Goal: Transaction & Acquisition: Purchase product/service

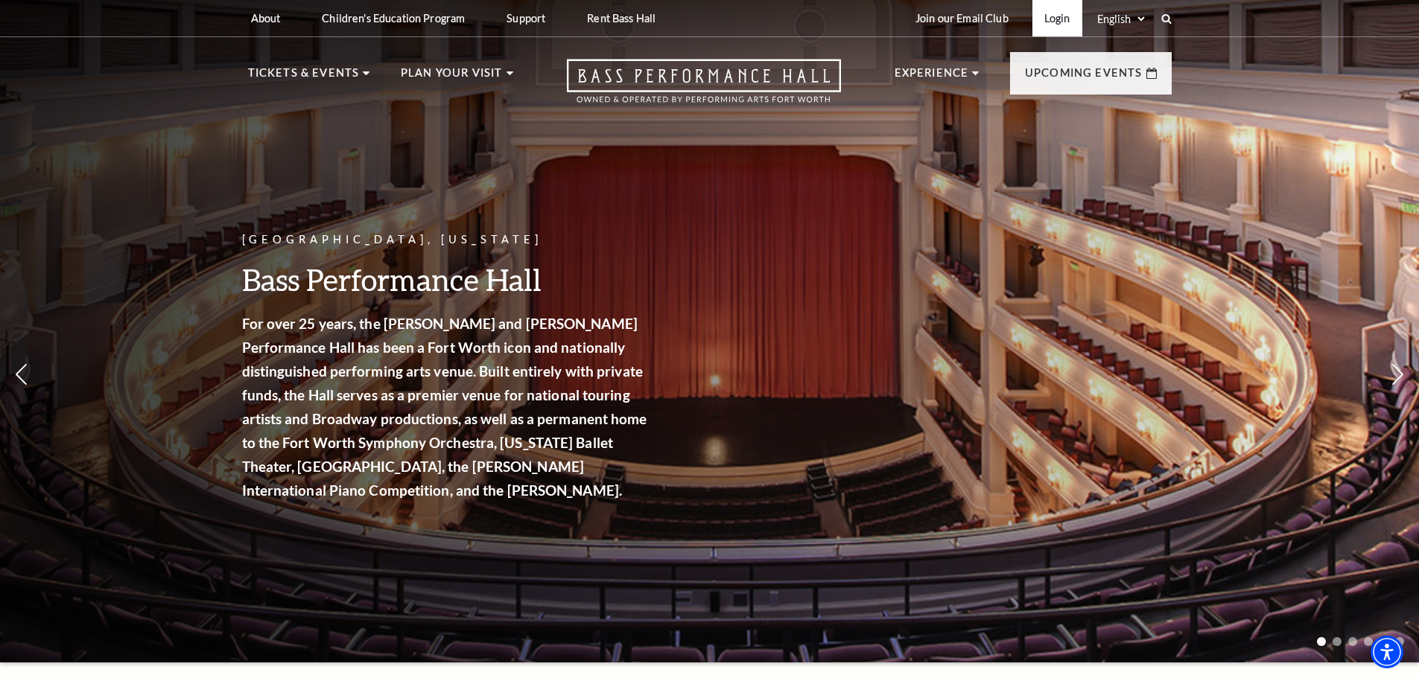
click at [1050, 31] on link "Login" at bounding box center [1057, 18] width 50 height 36
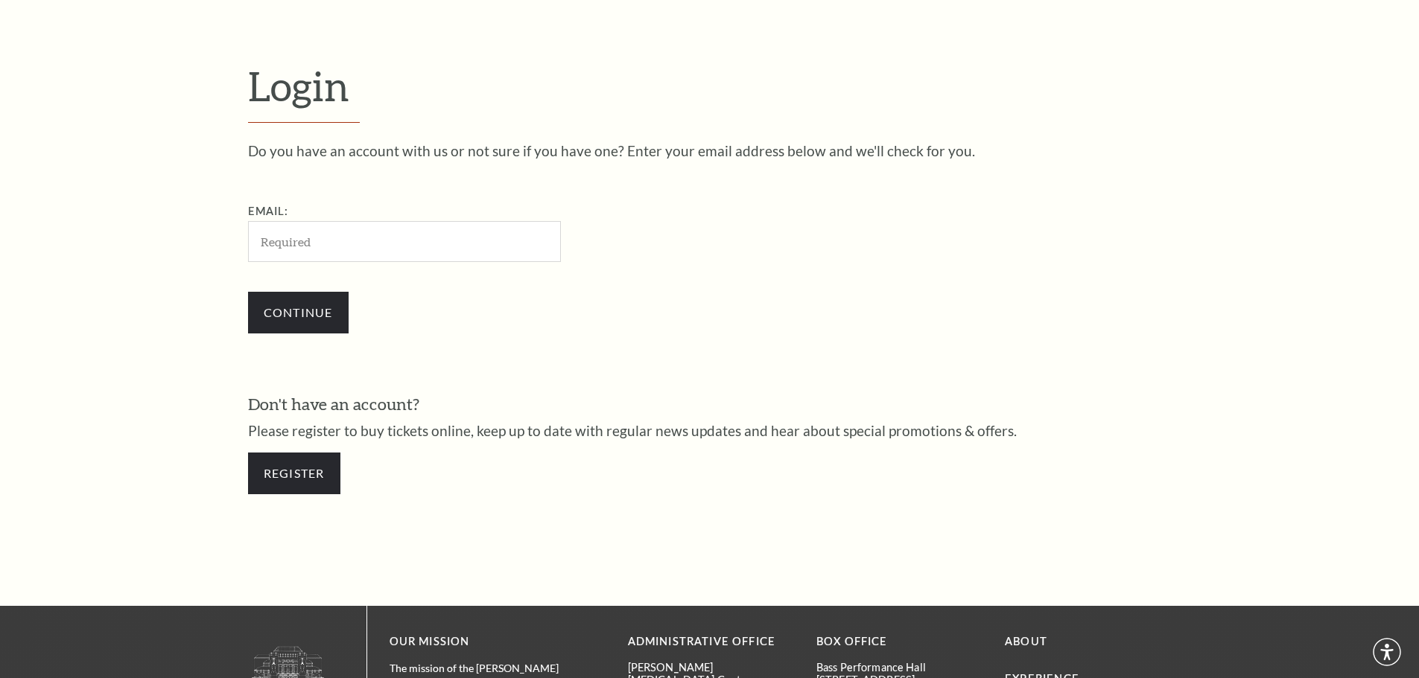
scroll to position [498, 0]
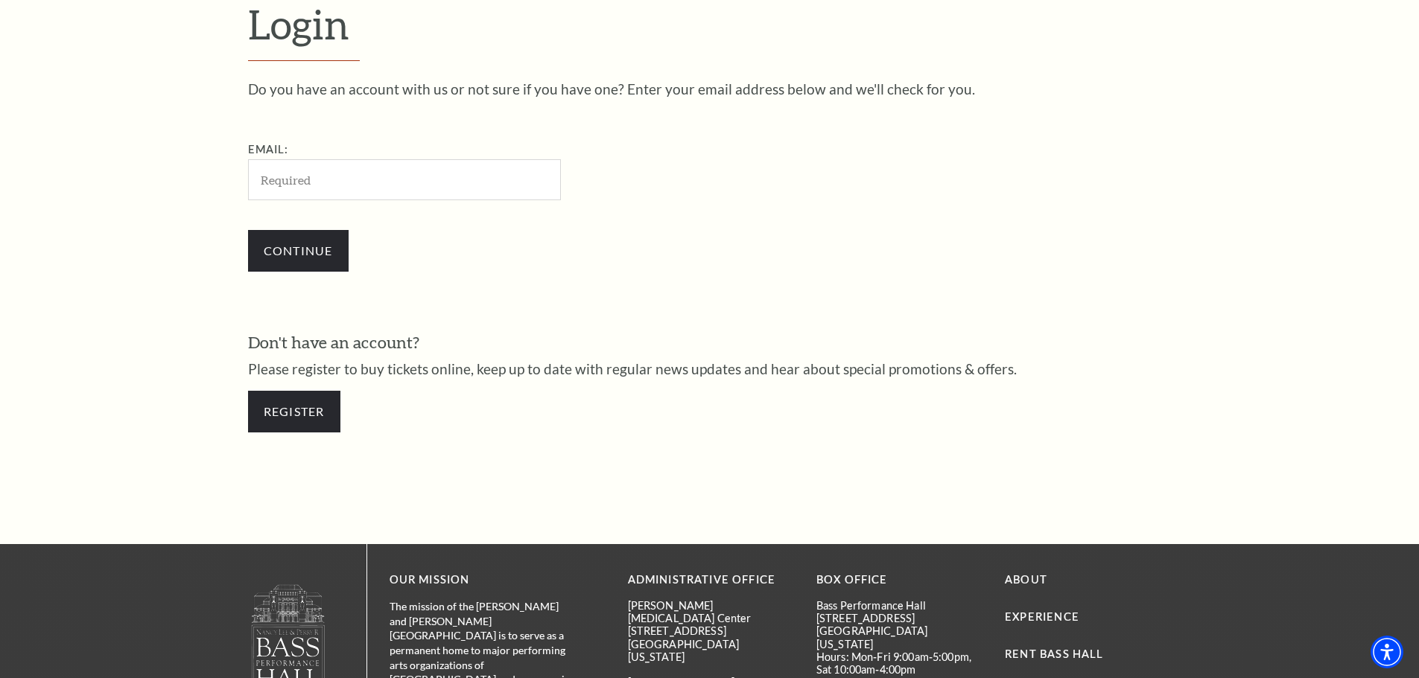
click at [424, 189] on input "Email:" at bounding box center [404, 179] width 313 height 41
type input "pdiffily@aol.com"
click at [319, 250] on input "Continue" at bounding box center [298, 251] width 101 height 42
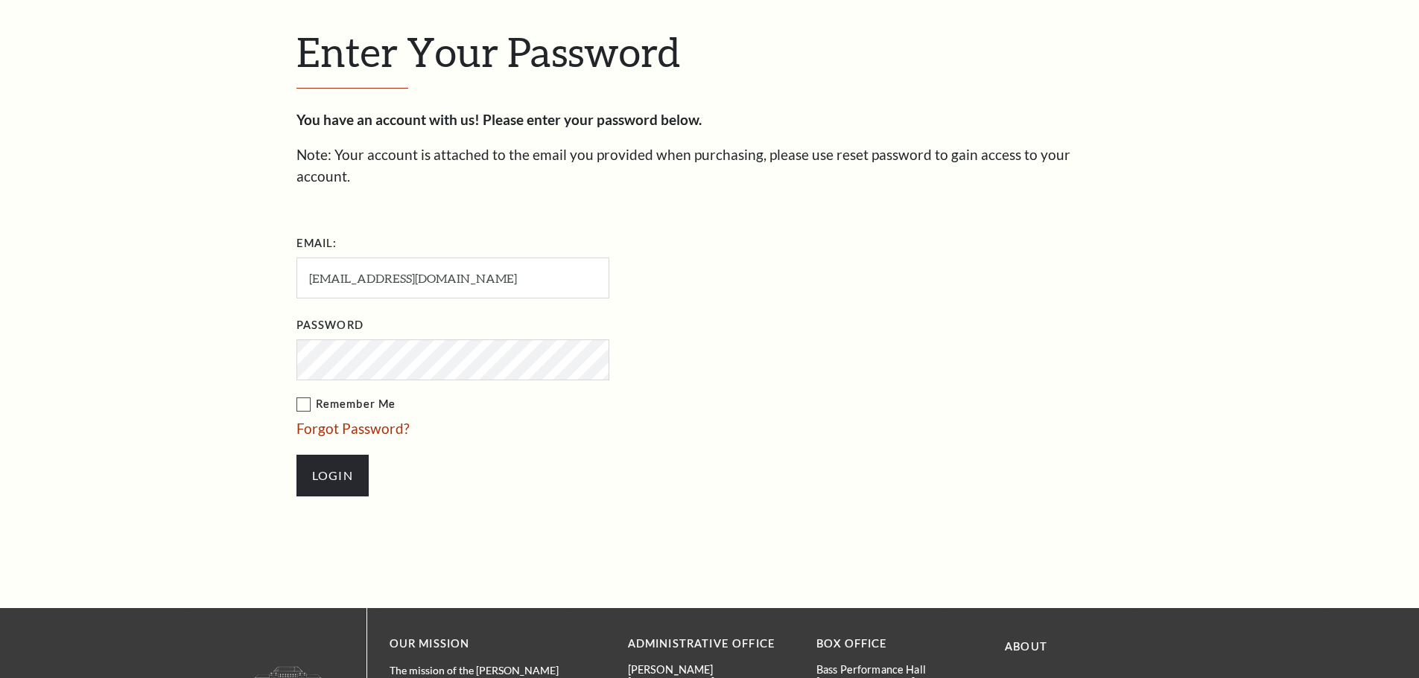
scroll to position [512, 0]
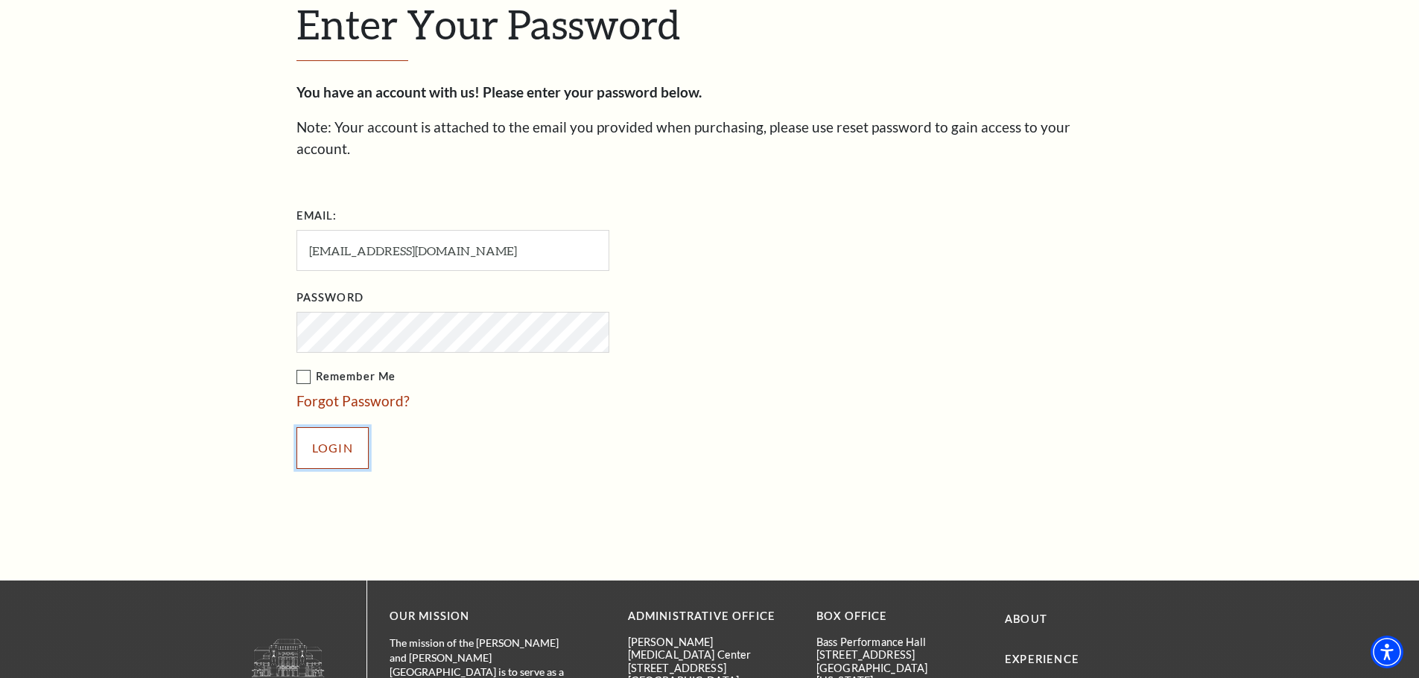
click at [311, 427] on input "Login" at bounding box center [332, 448] width 72 height 42
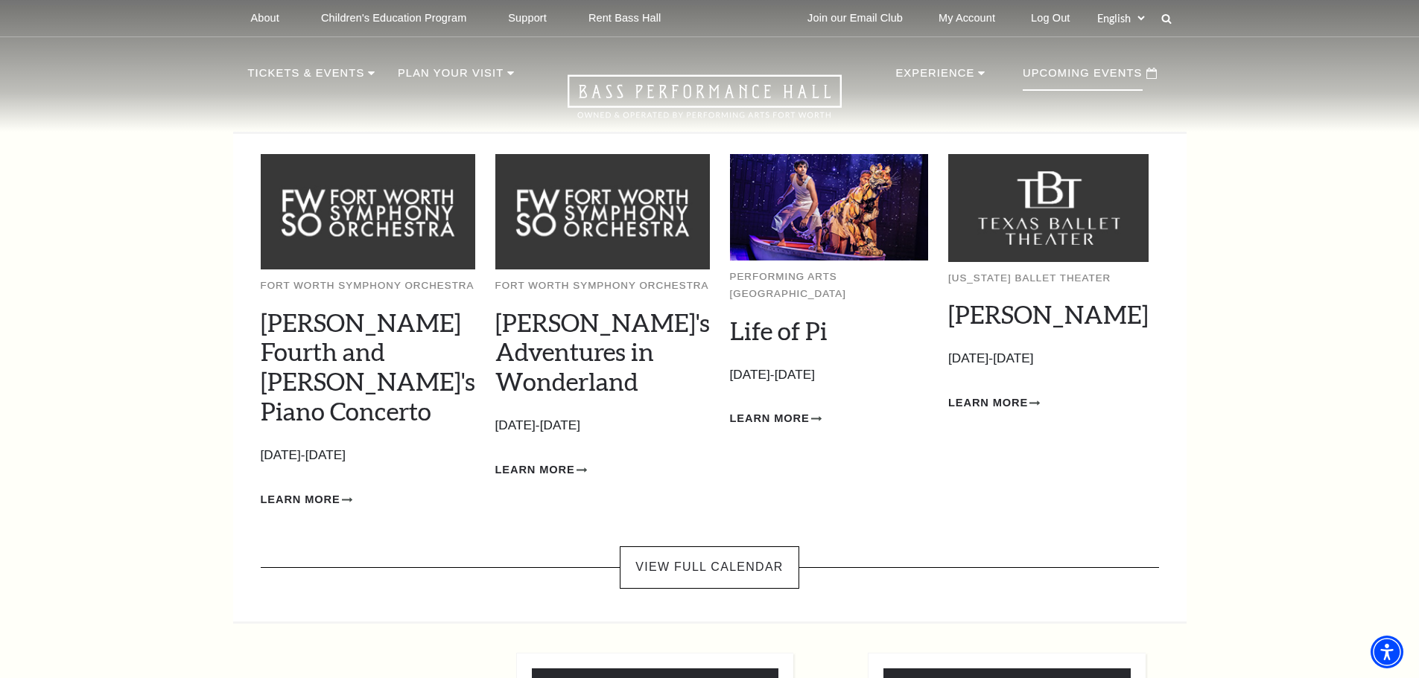
click at [1113, 69] on p "Upcoming Events" at bounding box center [1082, 77] width 120 height 27
click at [802, 193] on img at bounding box center [829, 207] width 199 height 106
click at [767, 321] on link "Life of Pi" at bounding box center [779, 331] width 98 height 30
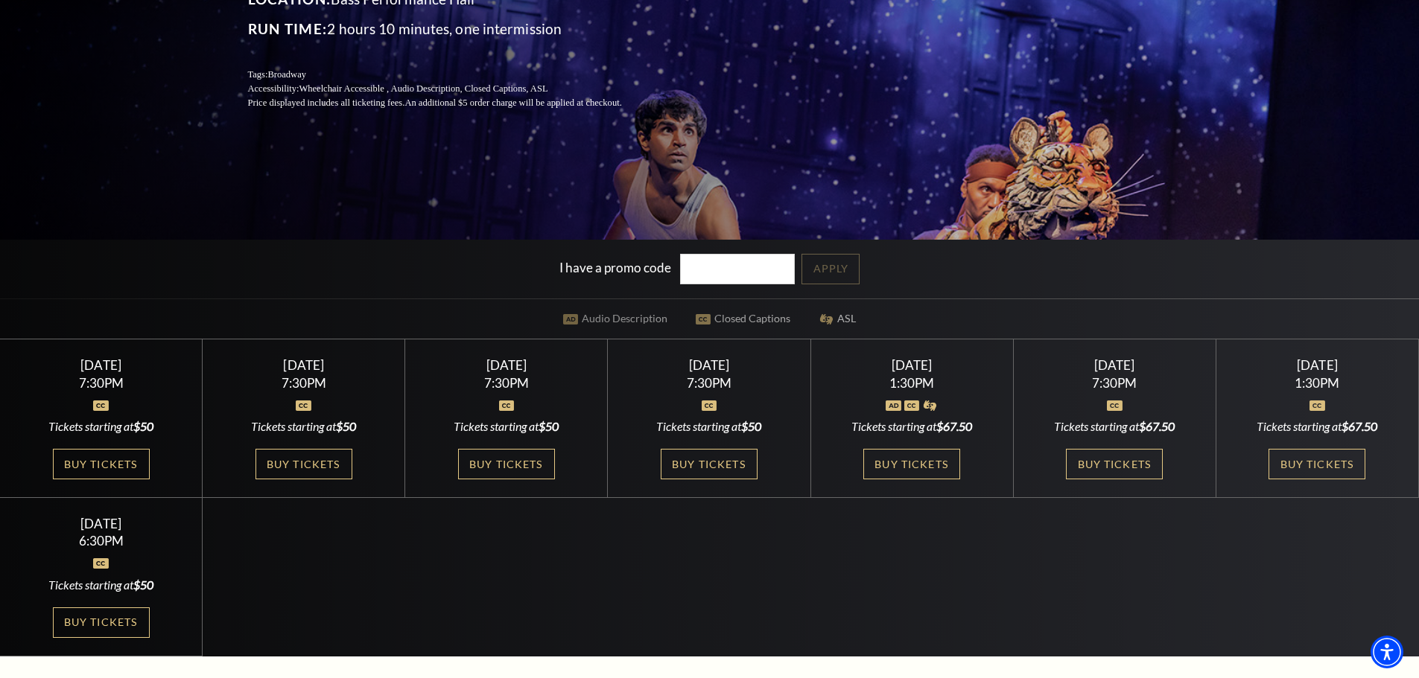
scroll to position [298, 0]
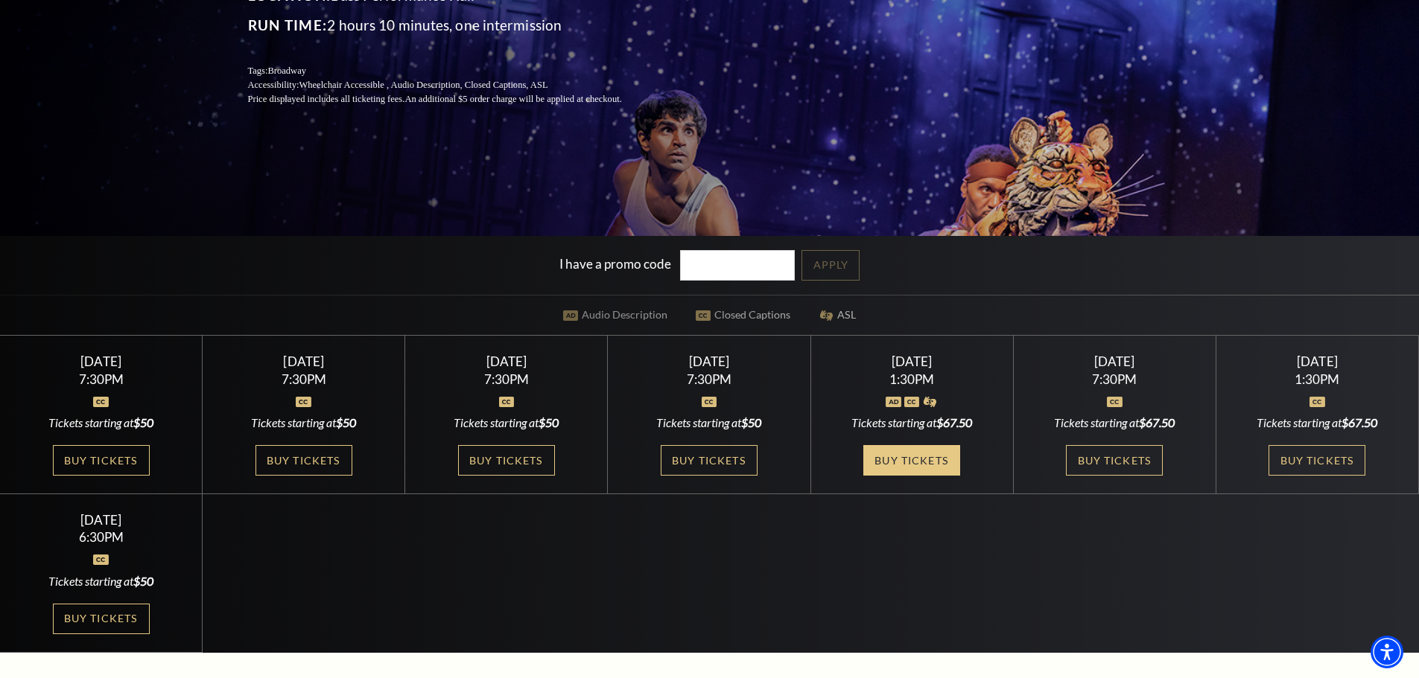
click at [938, 462] on link "Buy Tickets" at bounding box center [911, 460] width 97 height 31
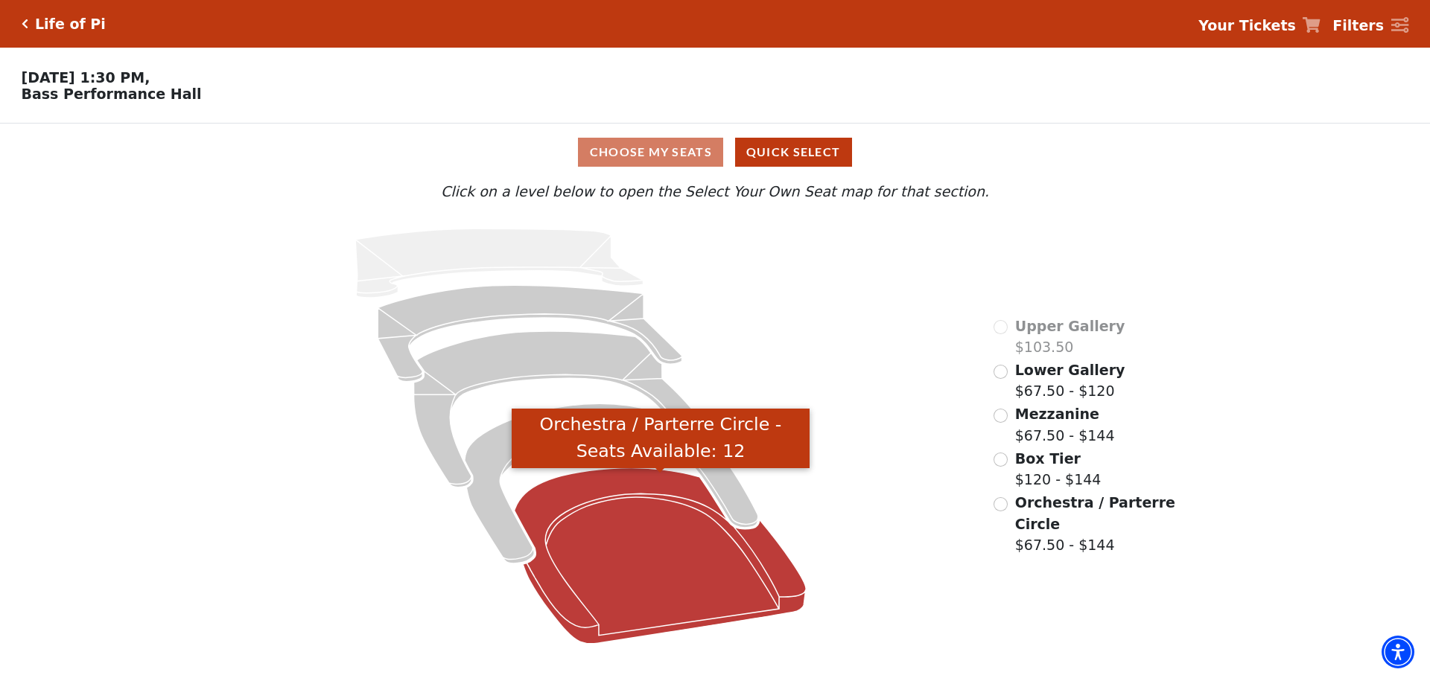
click at [666, 564] on icon "Orchestra / Parterre Circle - Seats Available: 12" at bounding box center [661, 556] width 292 height 176
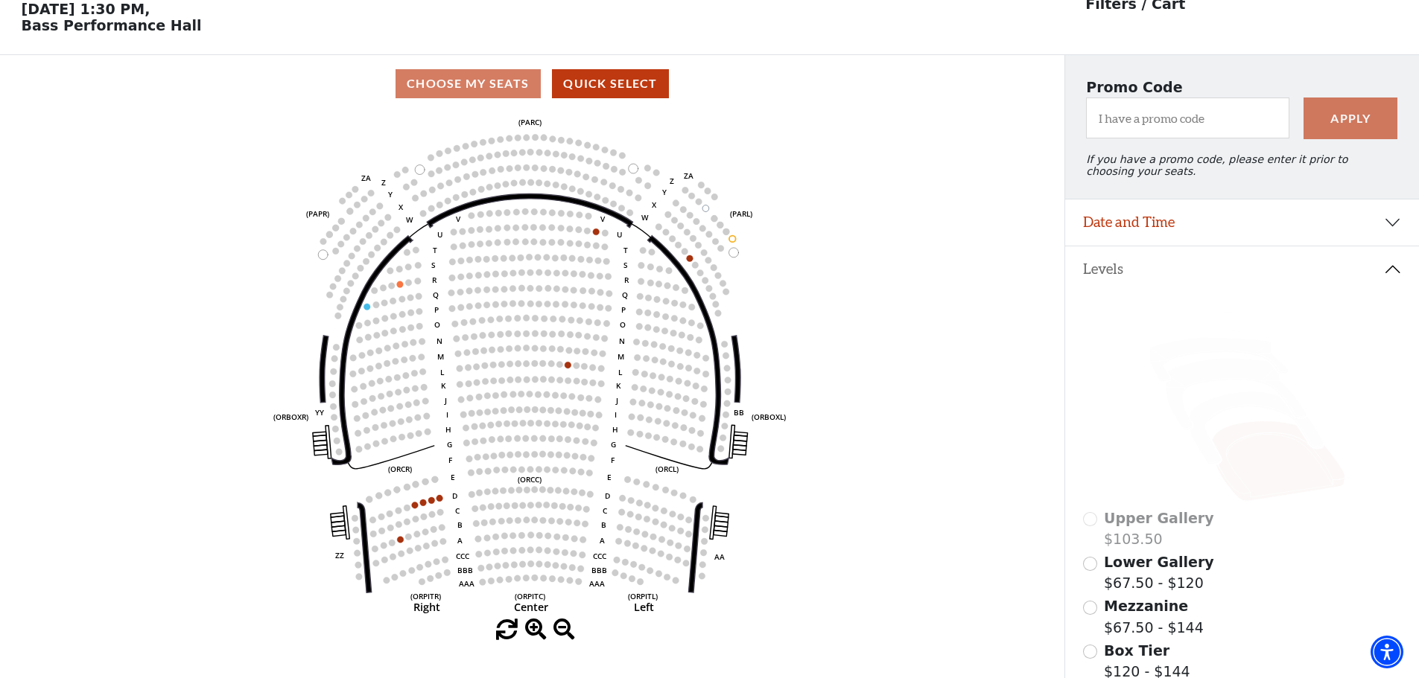
scroll to position [69, 0]
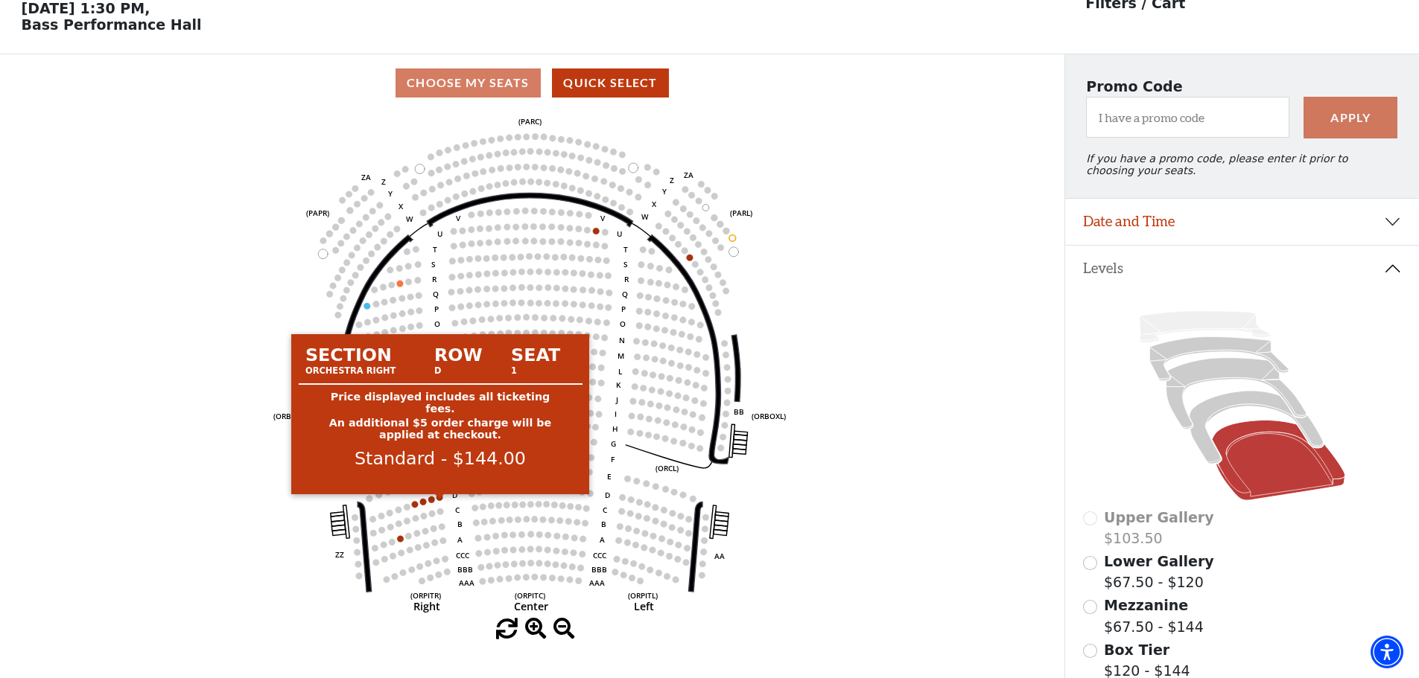
click at [438, 501] on circle at bounding box center [439, 497] width 7 height 7
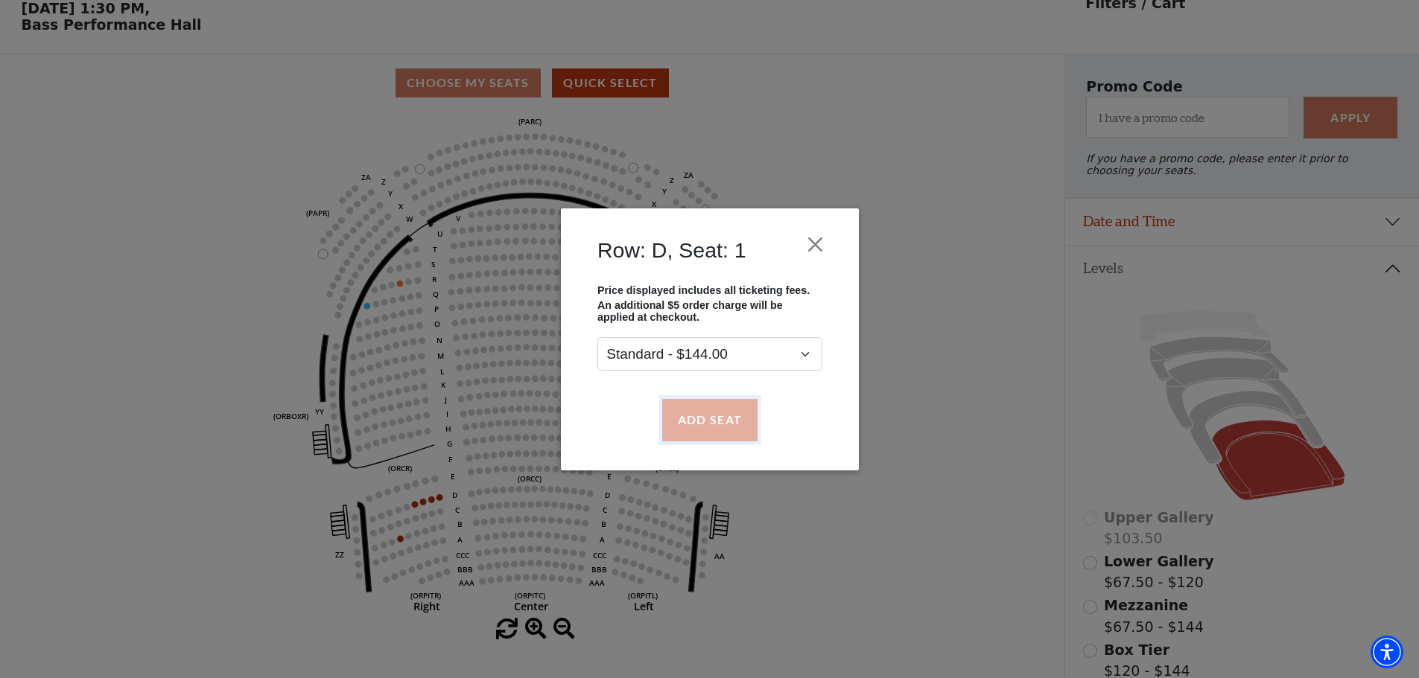
click at [707, 428] on button "Add Seat" at bounding box center [708, 420] width 95 height 42
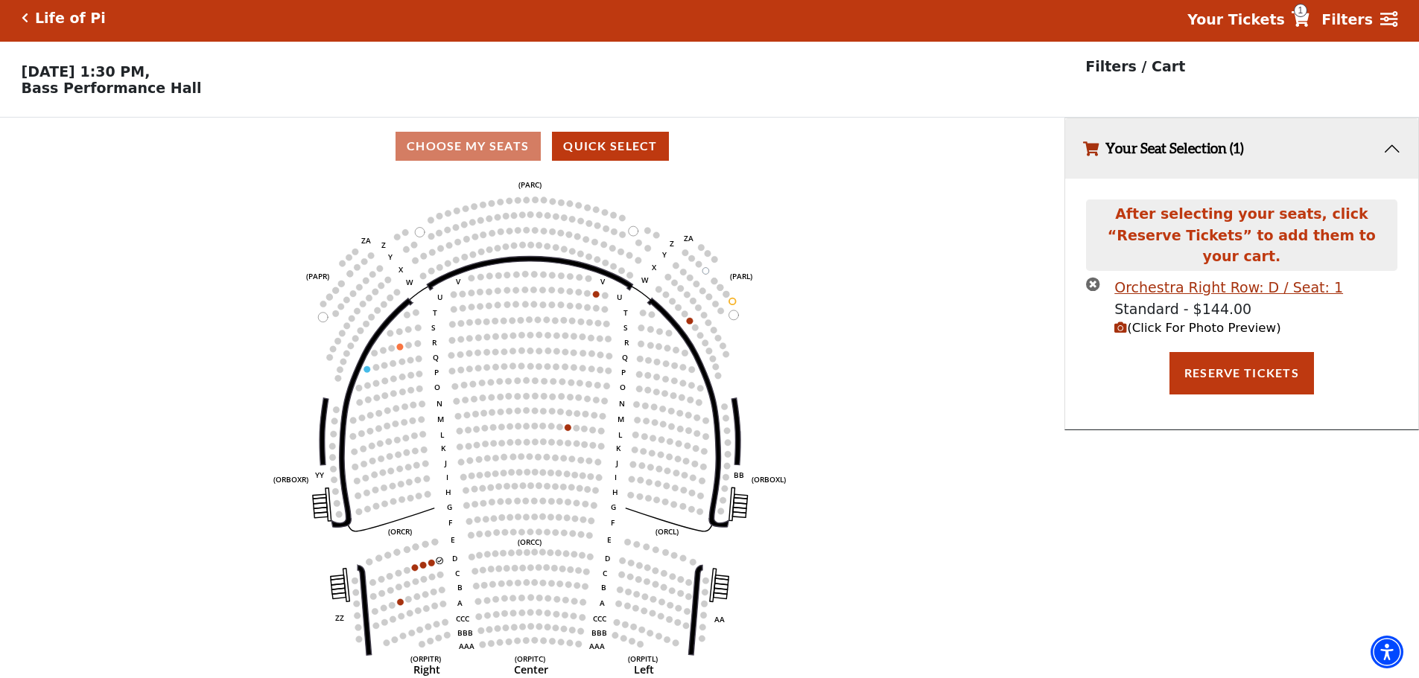
scroll to position [0, 0]
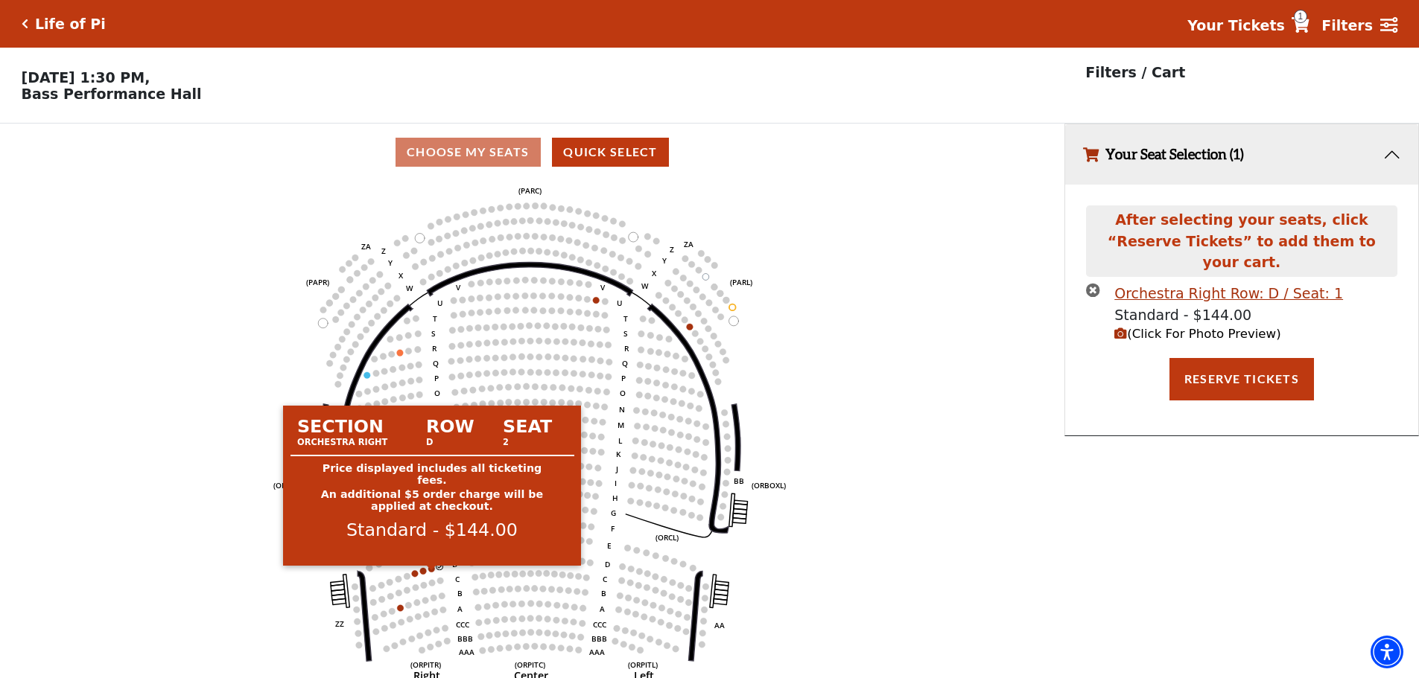
click at [432, 573] on circle at bounding box center [431, 569] width 7 height 7
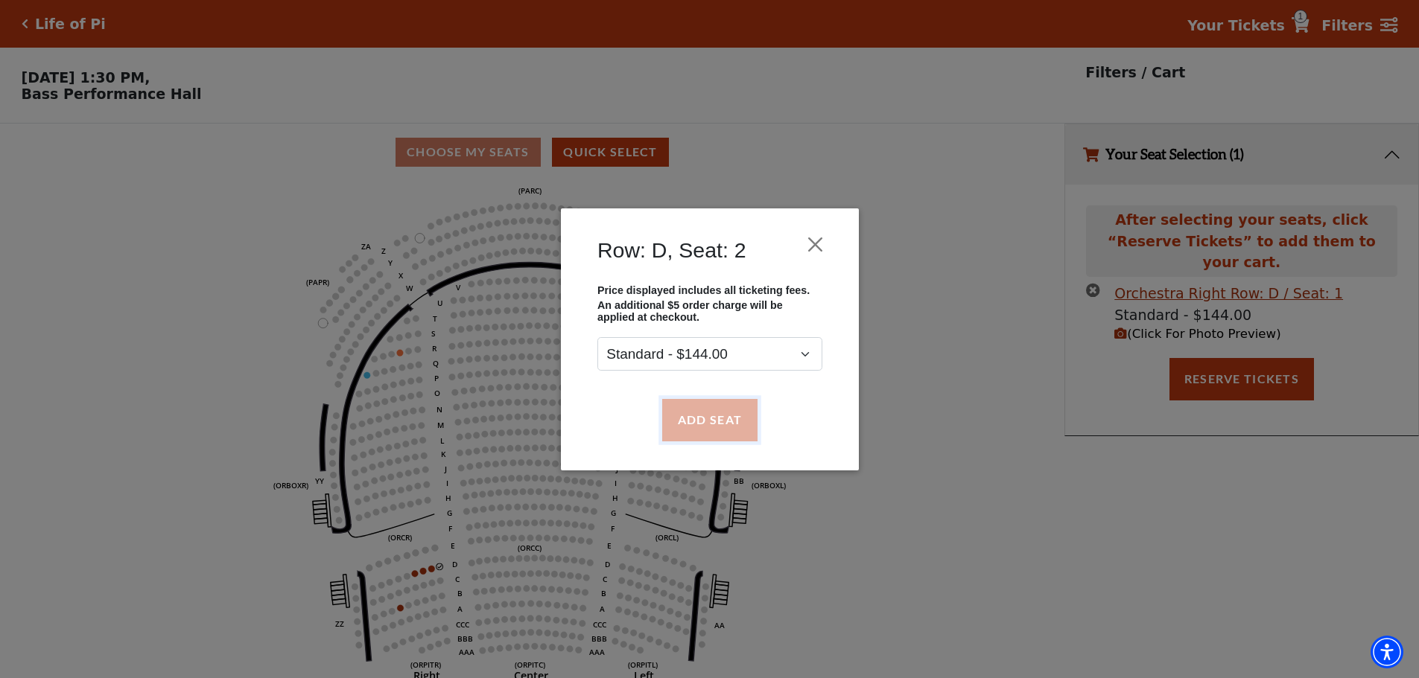
click at [708, 421] on button "Add Seat" at bounding box center [708, 420] width 95 height 42
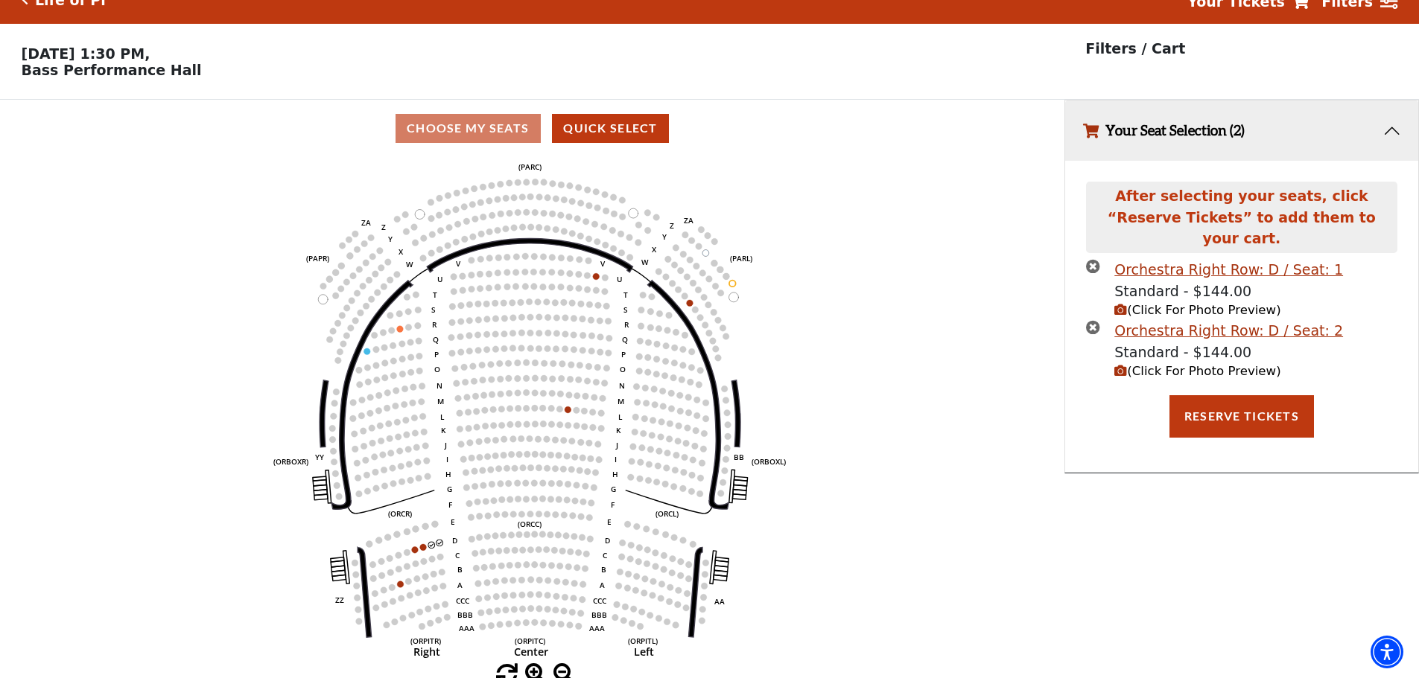
scroll to position [36, 0]
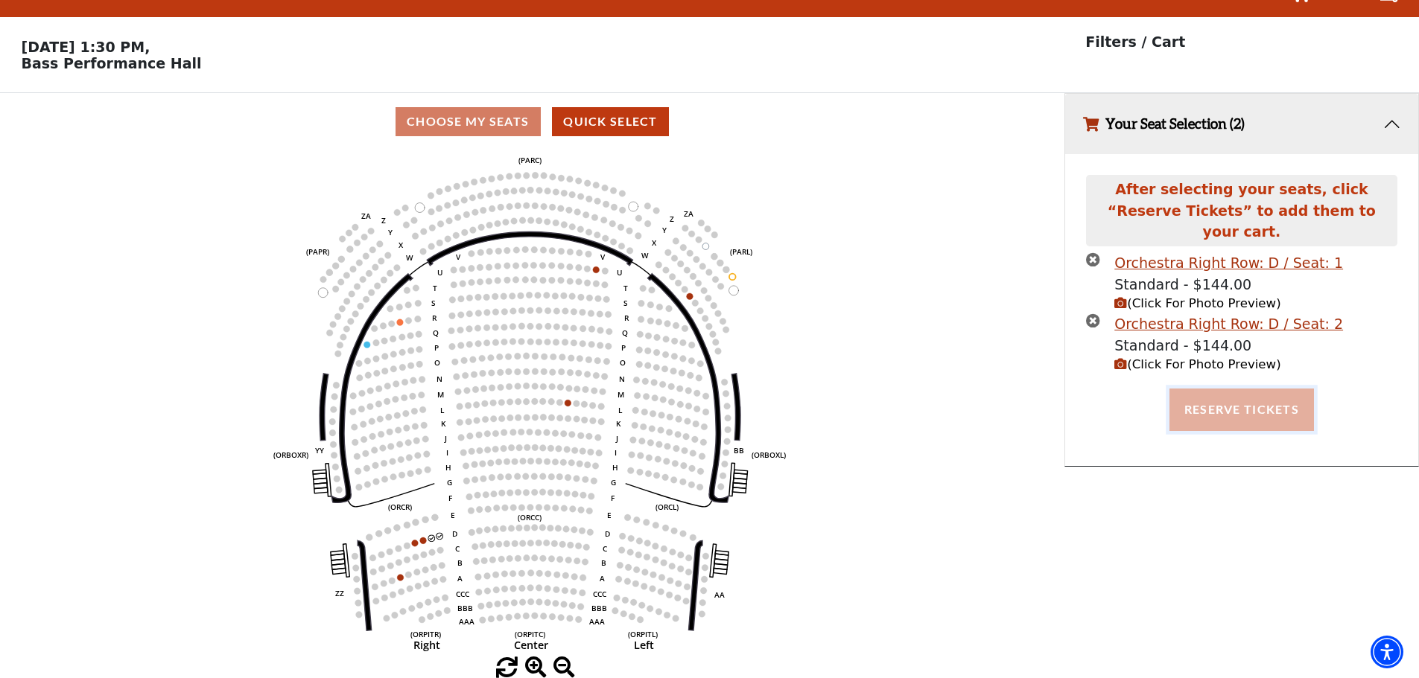
click at [1232, 389] on button "Reserve Tickets" at bounding box center [1241, 410] width 144 height 42
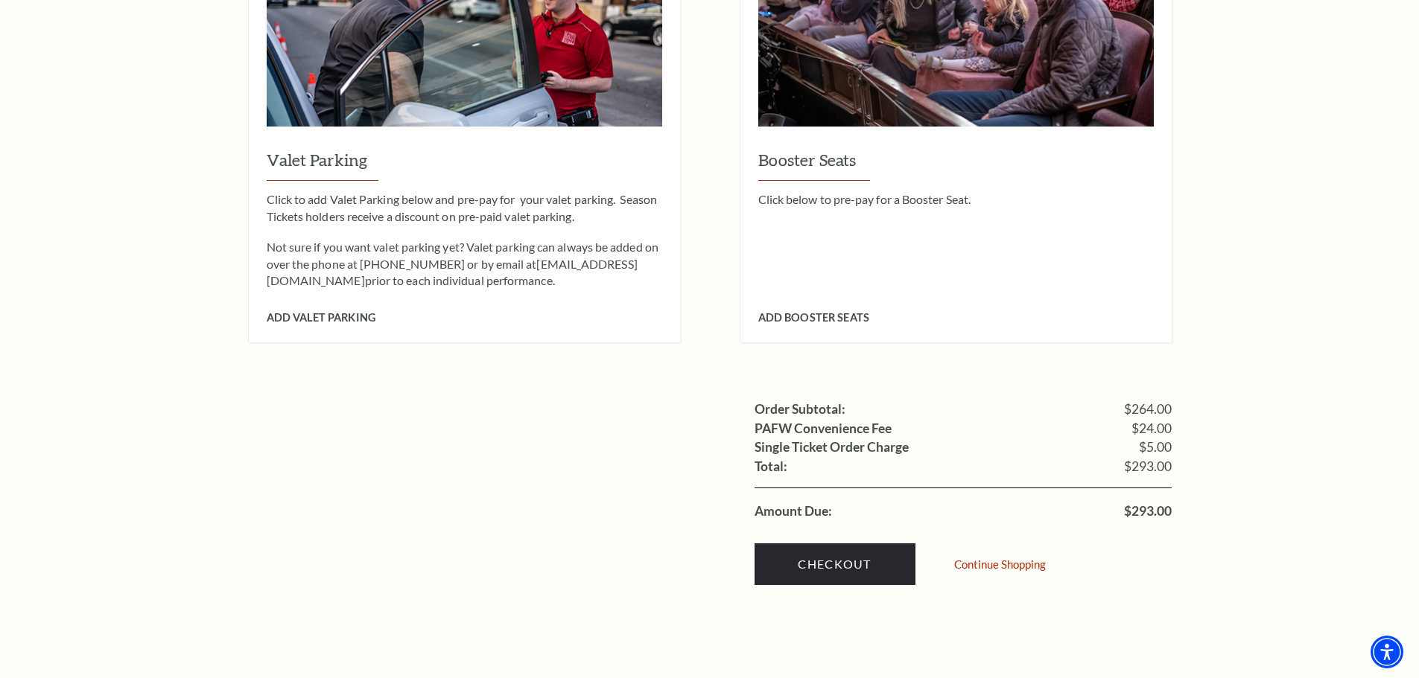
scroll to position [1191, 0]
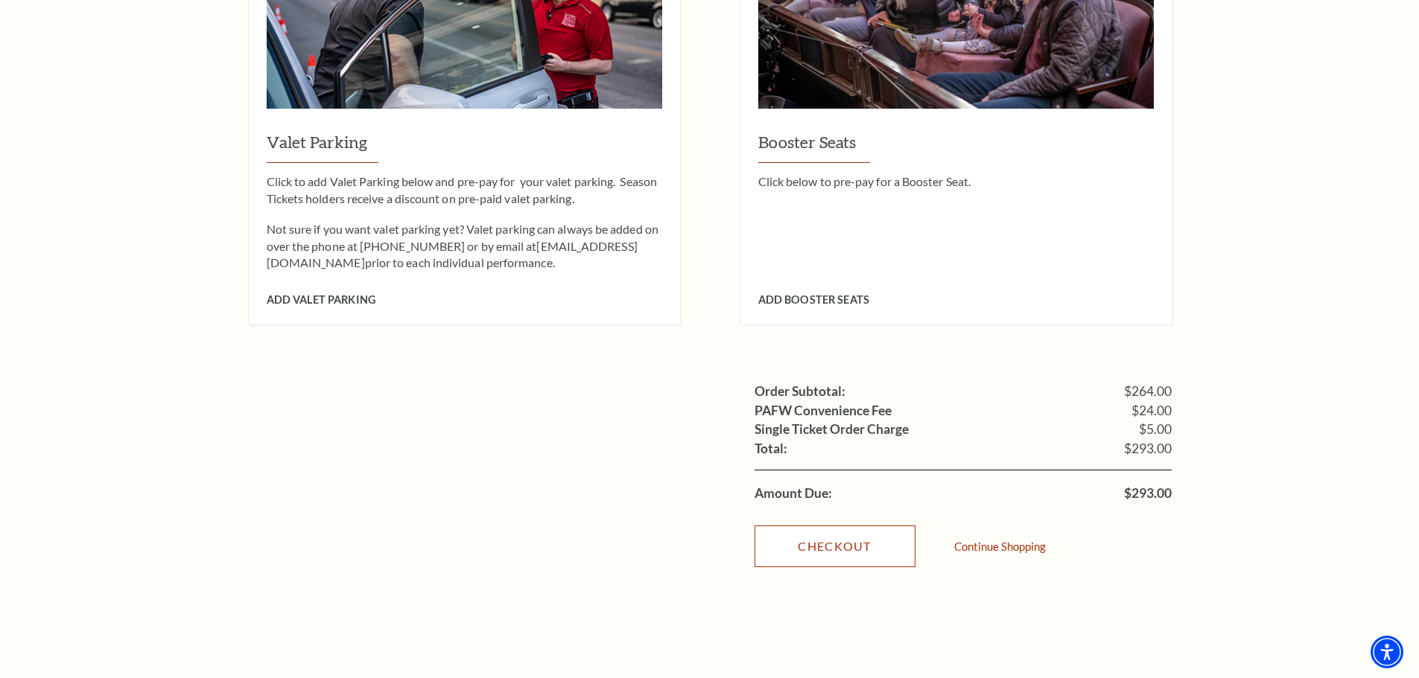
click at [819, 529] on link "Checkout" at bounding box center [834, 547] width 161 height 42
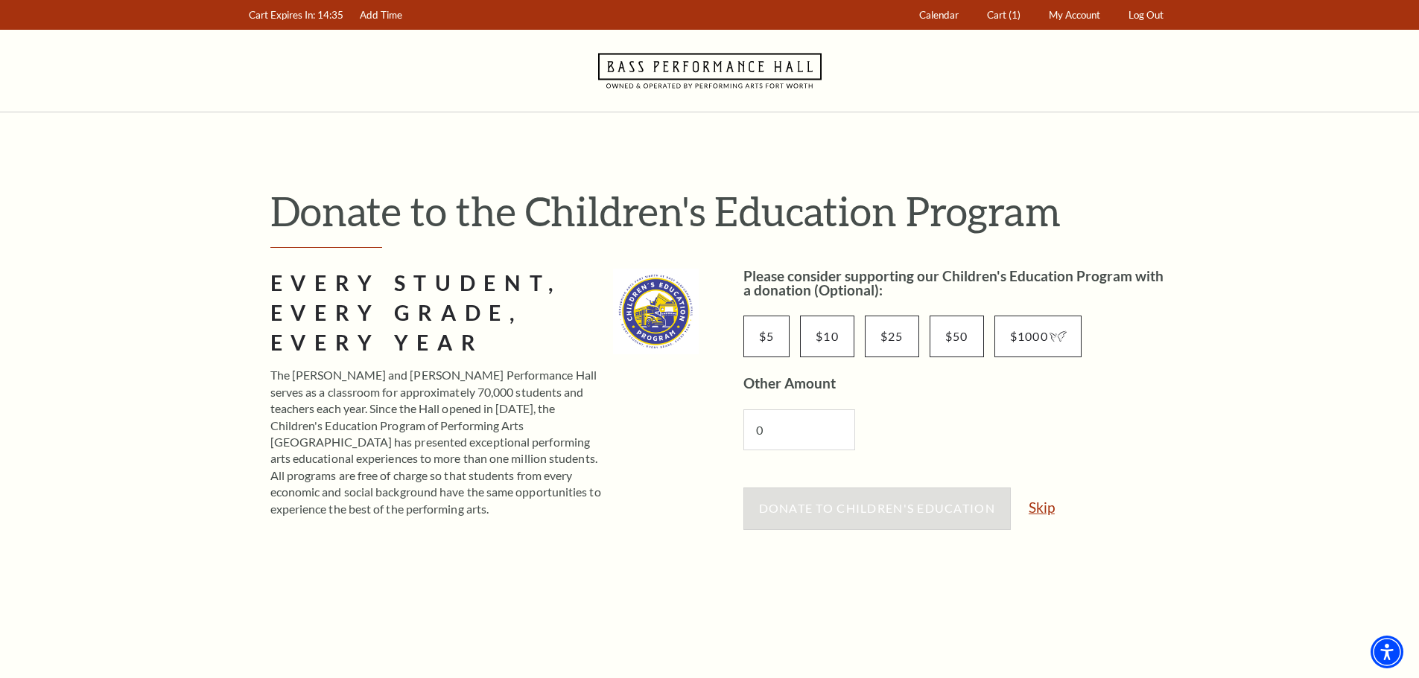
click at [1038, 510] on link "Skip" at bounding box center [1041, 507] width 26 height 14
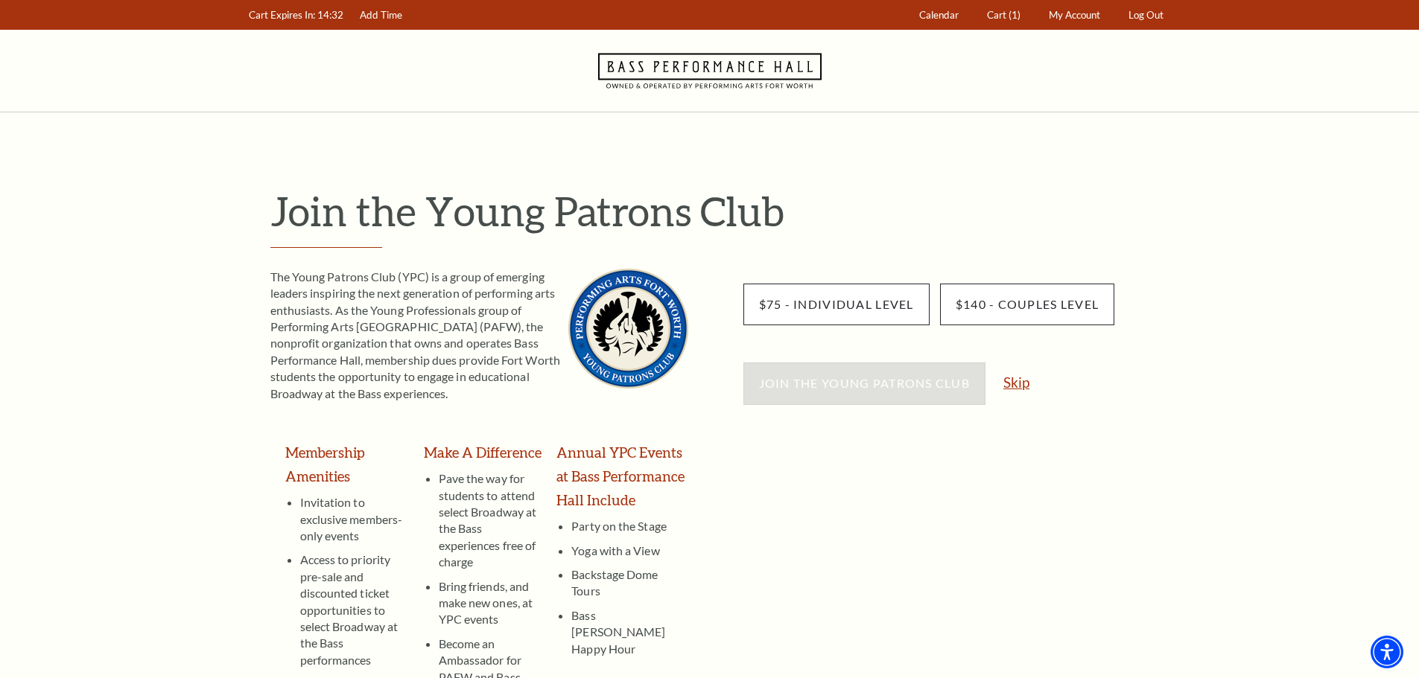
click at [1013, 383] on link "Skip" at bounding box center [1016, 382] width 26 height 14
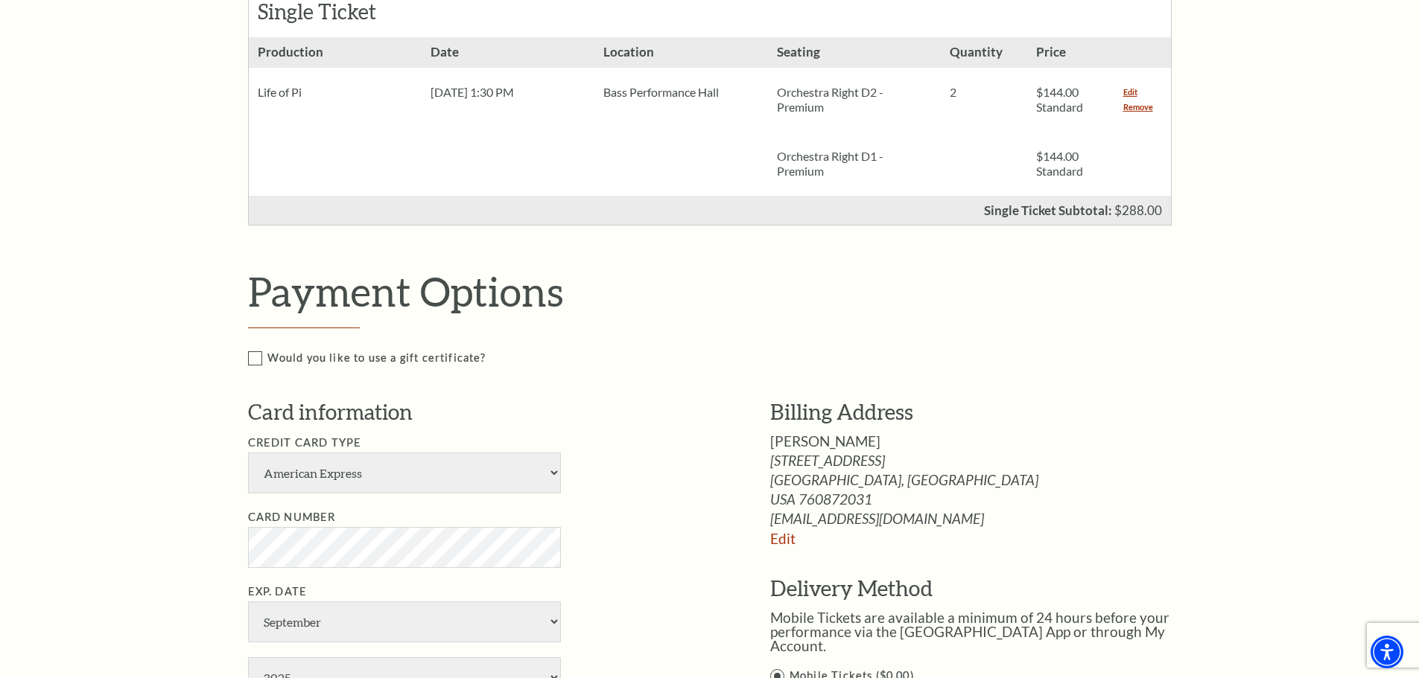
scroll to position [447, 0]
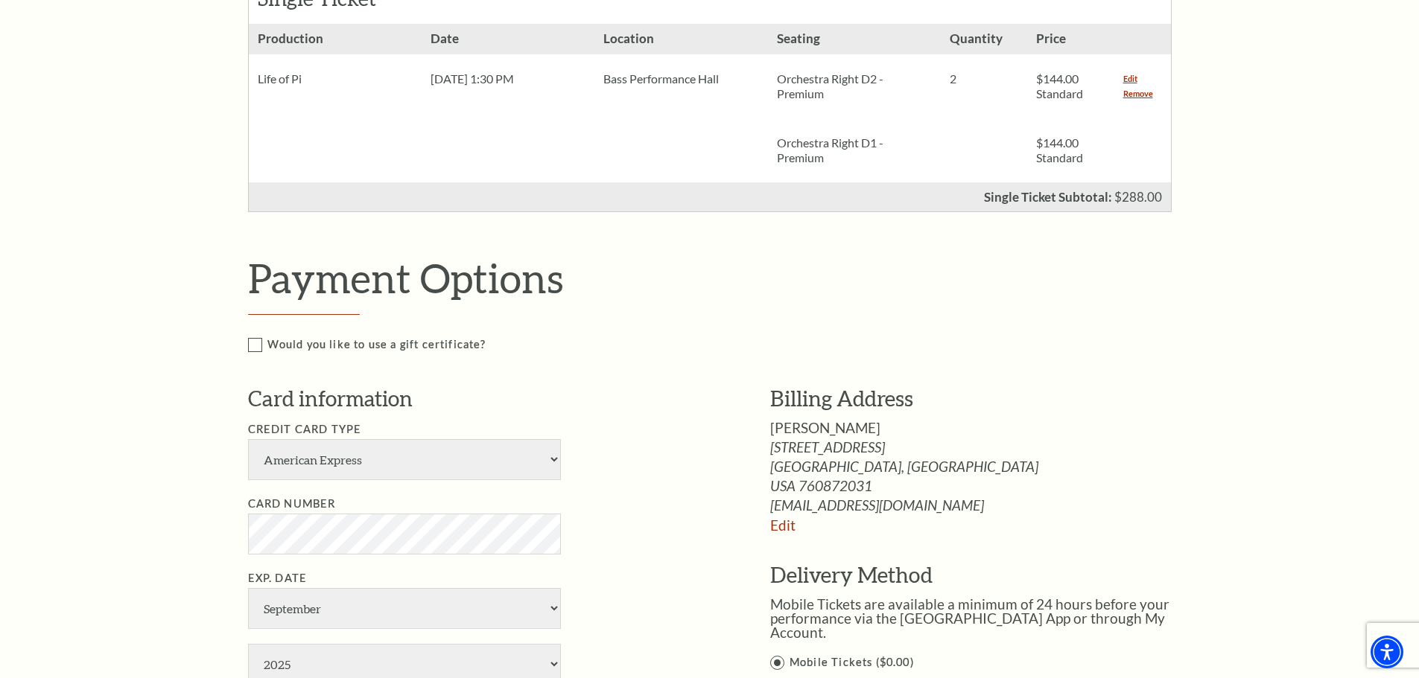
click at [674, 459] on li "Credit Card Type American Express Visa Master Card Discover" at bounding box center [486, 451] width 477 height 60
click at [436, 608] on select "January February March April May June July August September October November De…" at bounding box center [404, 608] width 313 height 41
select select "1"
click at [248, 588] on select "January February March April May June July August September October November De…" at bounding box center [404, 608] width 313 height 41
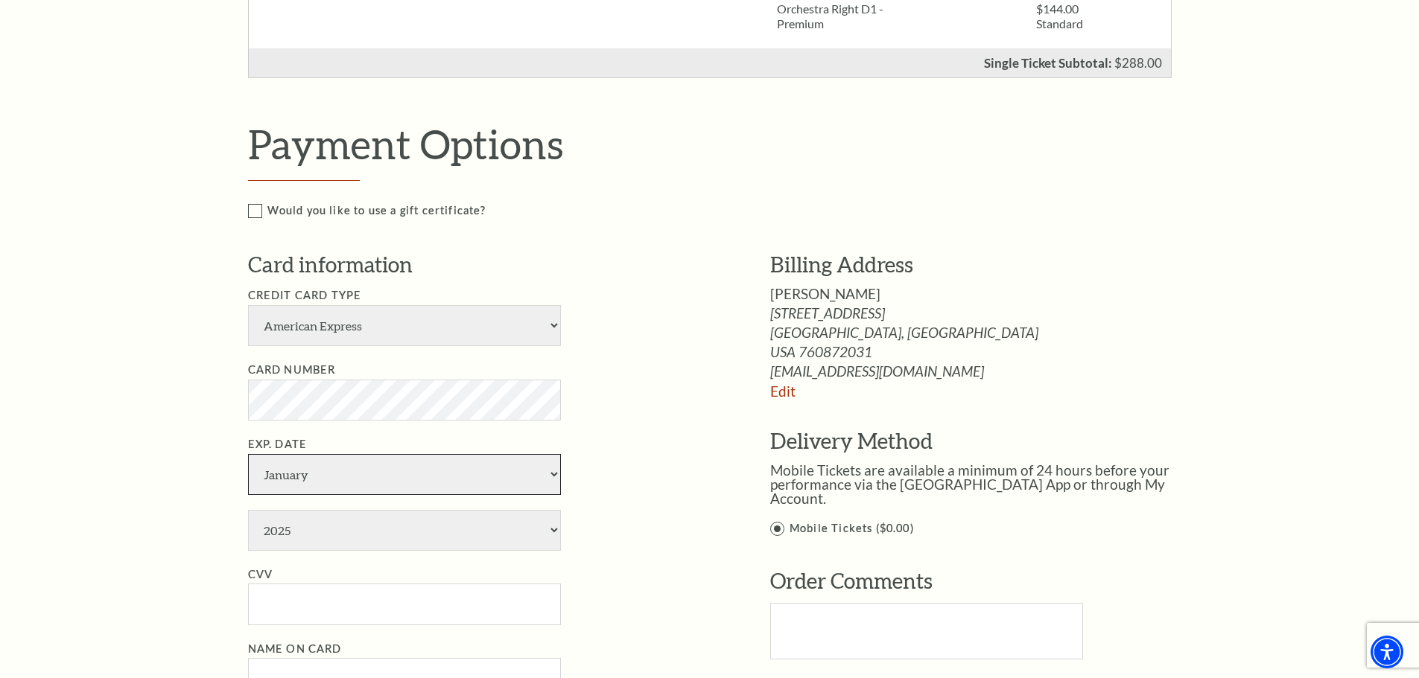
scroll to position [596, 0]
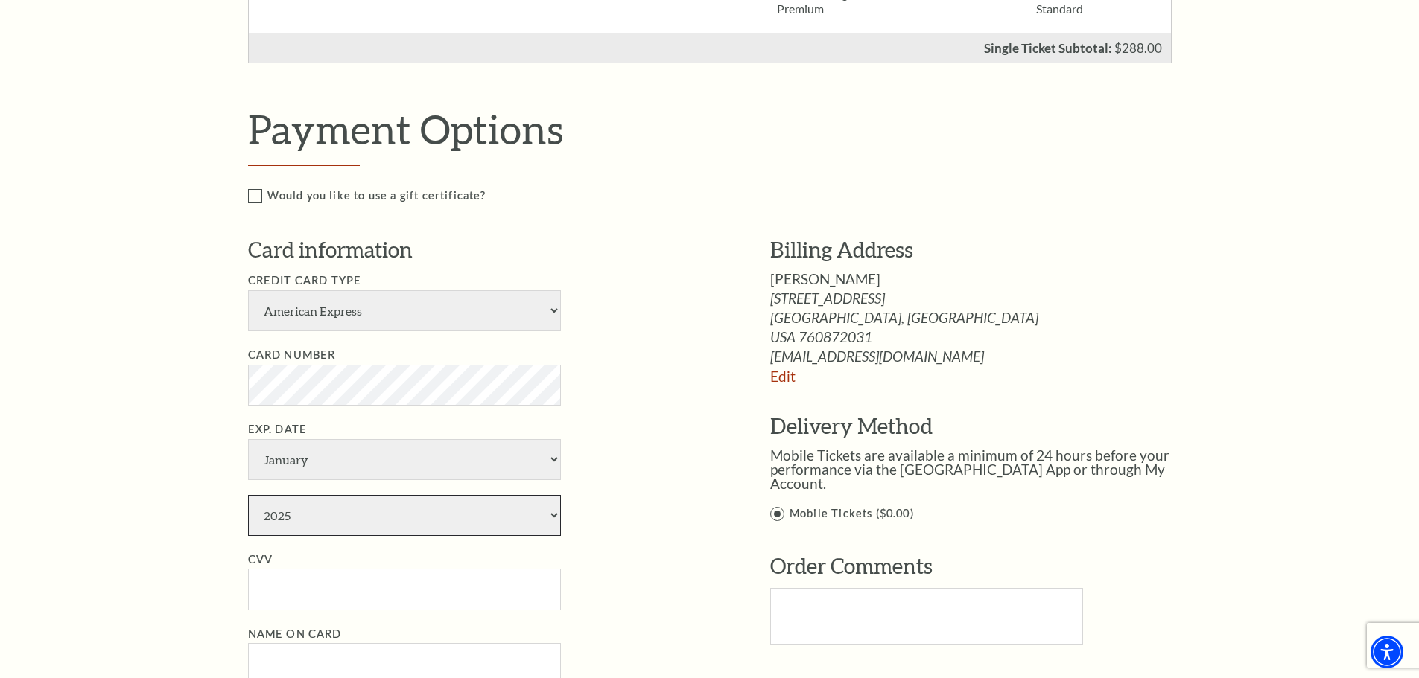
click at [526, 515] on select "2025 2026 2027 2028 2029 2030 2031 2032 2033 2034" at bounding box center [404, 515] width 313 height 41
select select "2029"
click at [248, 495] on select "2025 2026 2027 2028 2029 2030 2031 2032 2033 2034" at bounding box center [404, 515] width 313 height 41
click at [528, 582] on input "CVV" at bounding box center [404, 589] width 313 height 41
type input "6970"
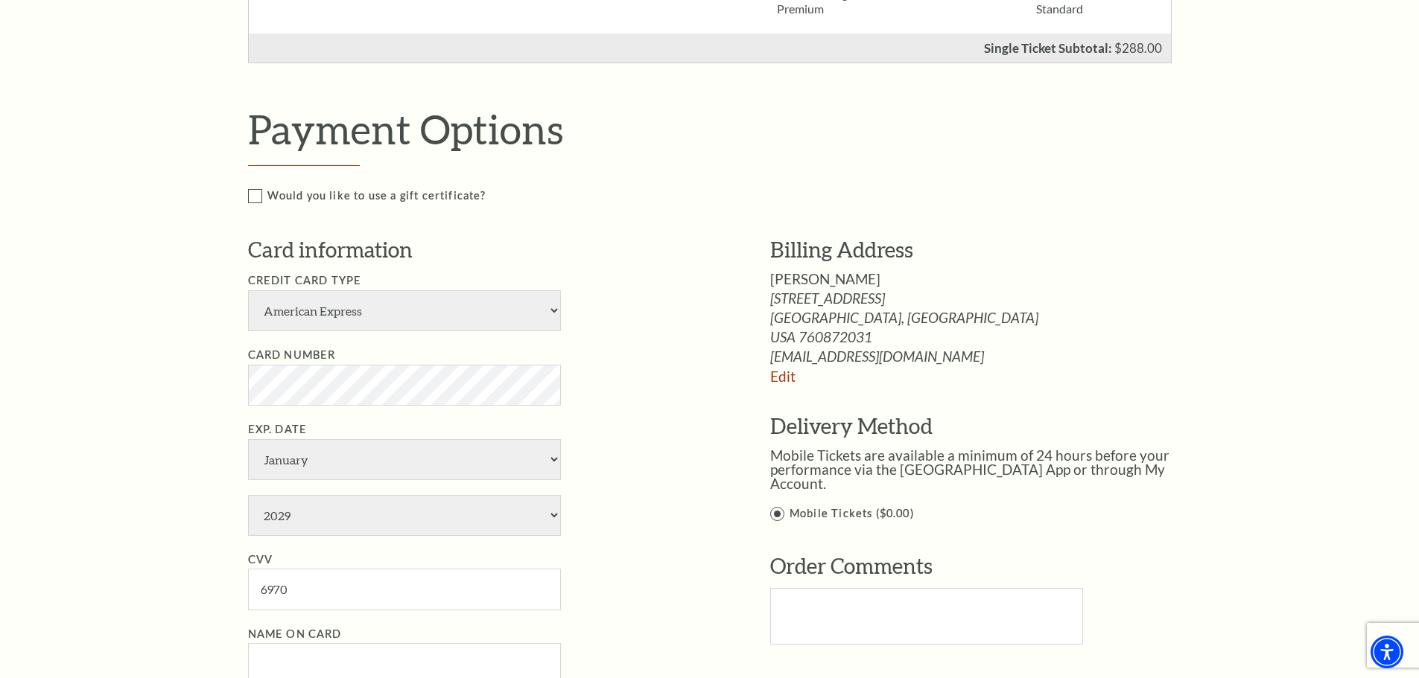
click at [713, 602] on li "CVV 6970" at bounding box center [486, 581] width 477 height 60
click at [478, 649] on input "Name on Card" at bounding box center [404, 663] width 313 height 41
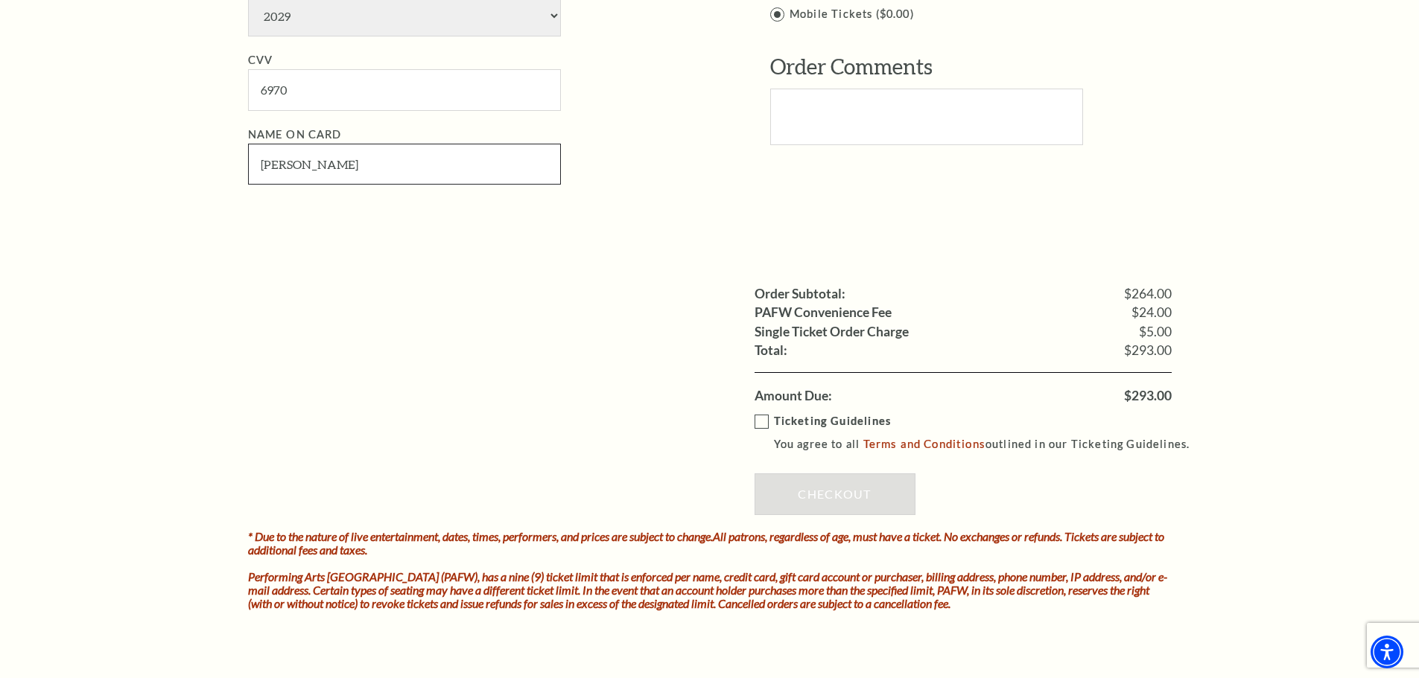
scroll to position [1117, 0]
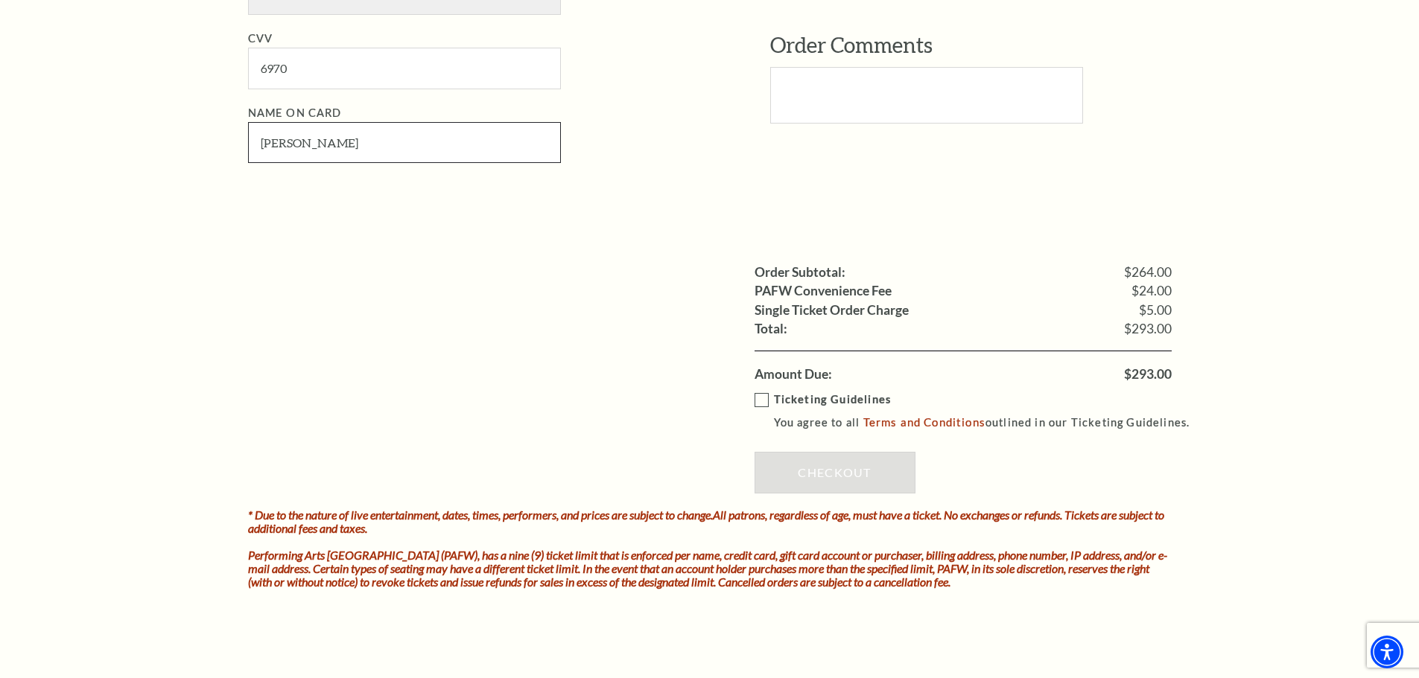
type input "Patricia Frechette"
click at [761, 398] on label "Ticketing Guidelines You agree to all Terms and Conditions outlined in our Tick…" at bounding box center [978, 411] width 449 height 41
click at [0, 0] on input "Ticketing Guidelines You agree to all Terms and Conditions outlined in our Tick…" at bounding box center [0, 0] width 0 height 0
click at [811, 471] on link "Checkout" at bounding box center [834, 473] width 161 height 42
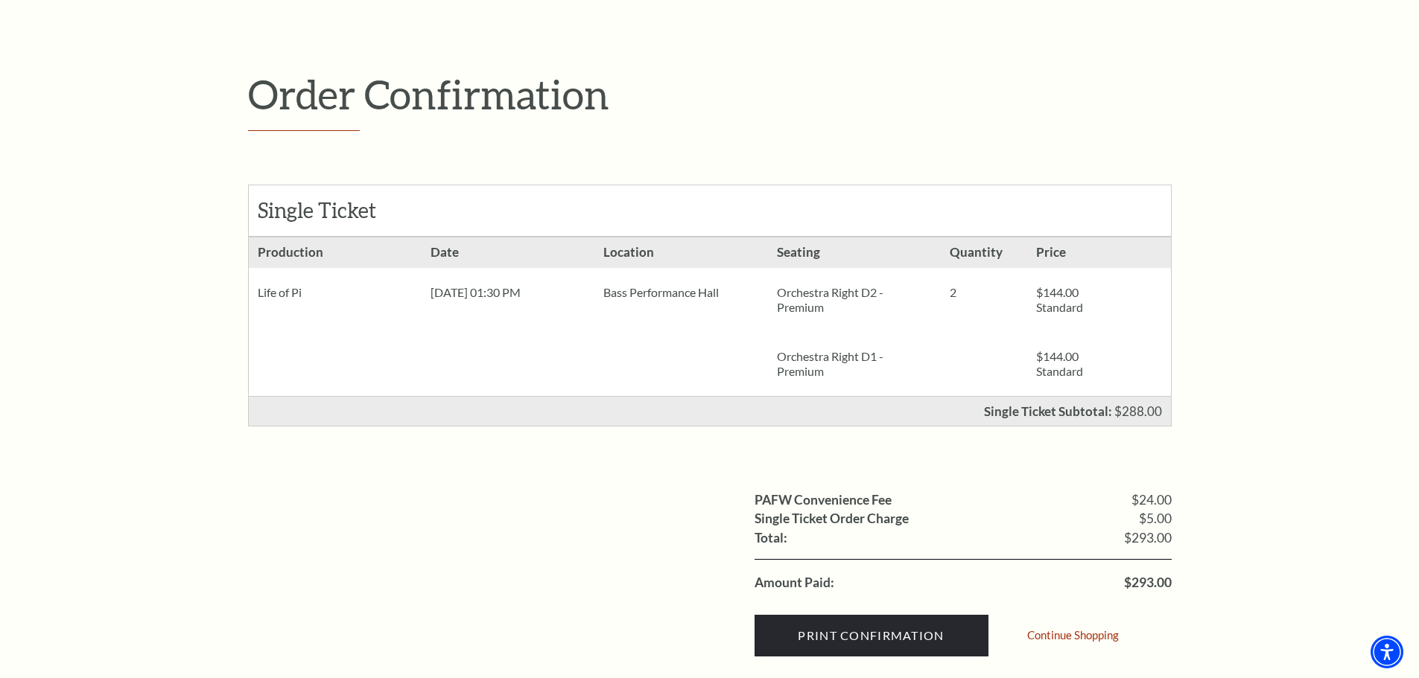
scroll to position [149, 0]
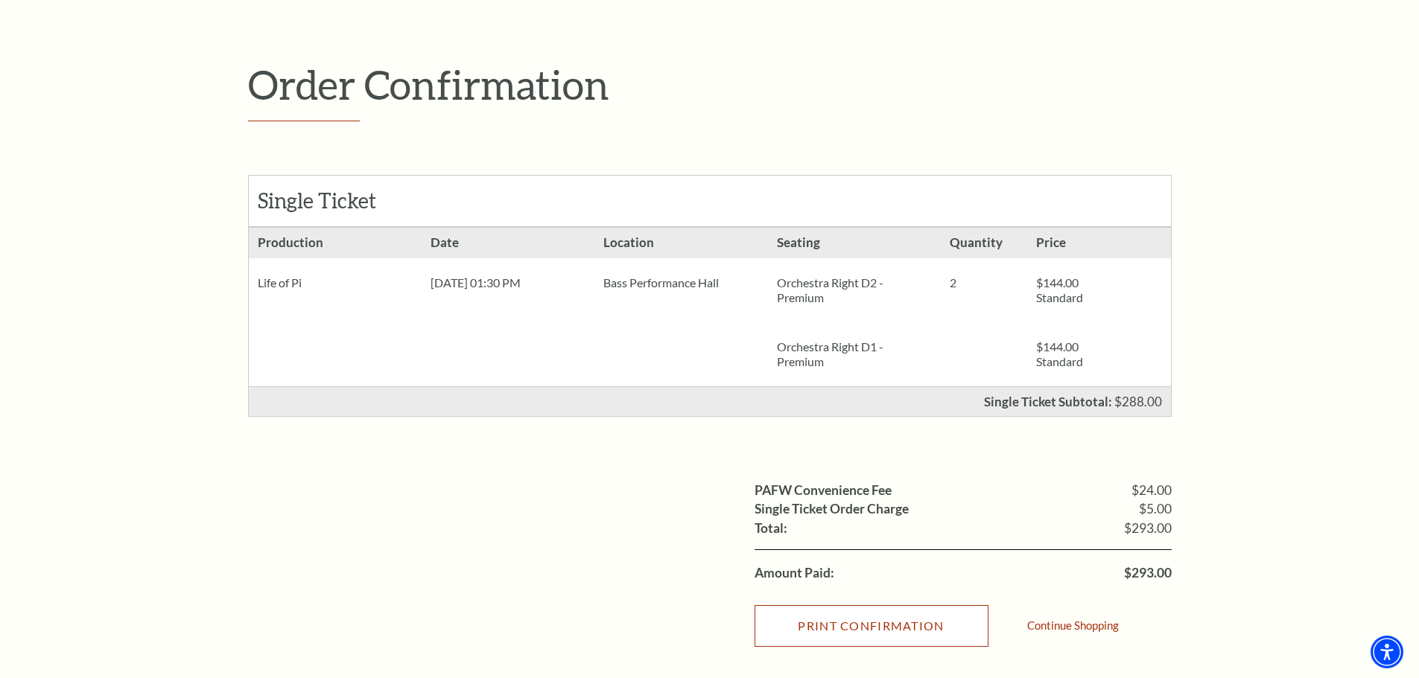
click at [940, 628] on input "Print Confirmation" at bounding box center [871, 626] width 234 height 42
